Goal: Obtain resource: Obtain resource

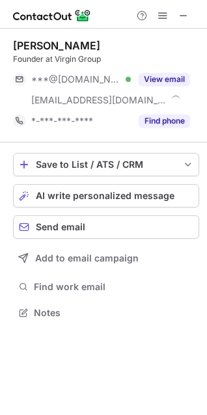
scroll to position [303, 207]
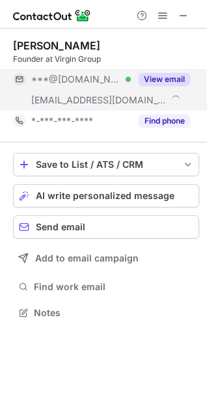
drag, startPoint x: 114, startPoint y: 45, endPoint x: 168, endPoint y: 73, distance: 60.2
click at [168, 73] on button "View email" at bounding box center [163, 79] width 51 height 13
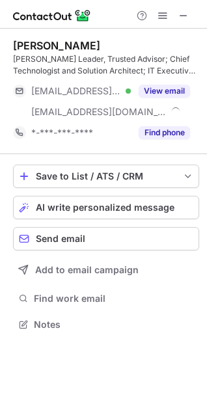
scroll to position [315, 207]
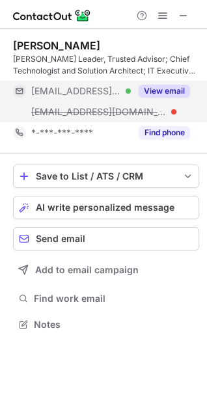
click at [181, 84] on button "View email" at bounding box center [163, 90] width 51 height 13
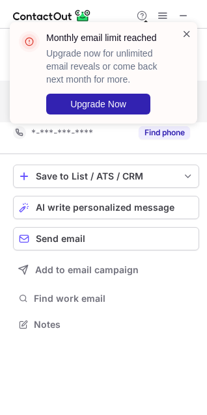
click at [190, 32] on span at bounding box center [186, 33] width 10 height 13
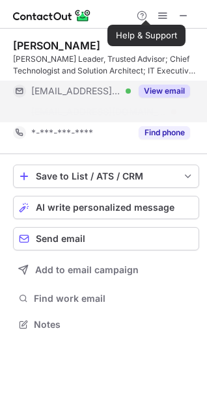
scroll to position [294, 207]
